Goal: Information Seeking & Learning: Learn about a topic

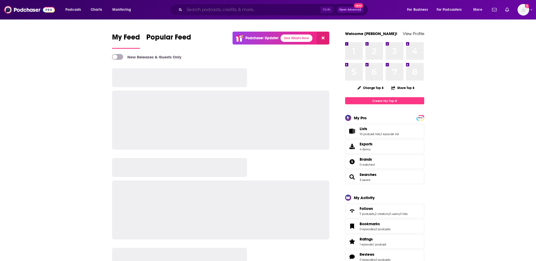
click at [247, 10] on input "Search podcasts, credits, & more..." at bounding box center [252, 10] width 136 height 8
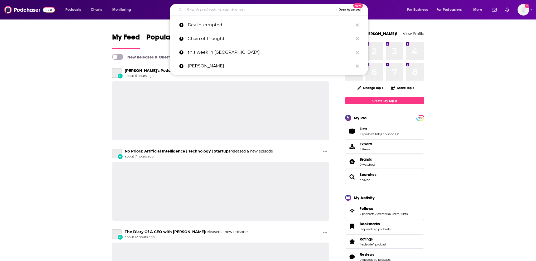
paste input "BG2Pod"
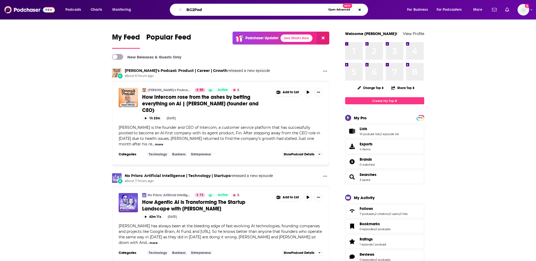
type input "BG2Pod"
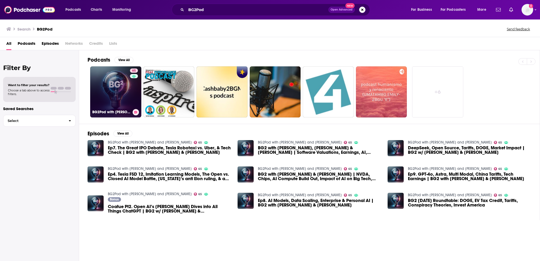
click at [113, 85] on link "65 BG2Pod with [PERSON_NAME] and [PERSON_NAME]" at bounding box center [115, 91] width 51 height 51
